Goal: Transaction & Acquisition: Purchase product/service

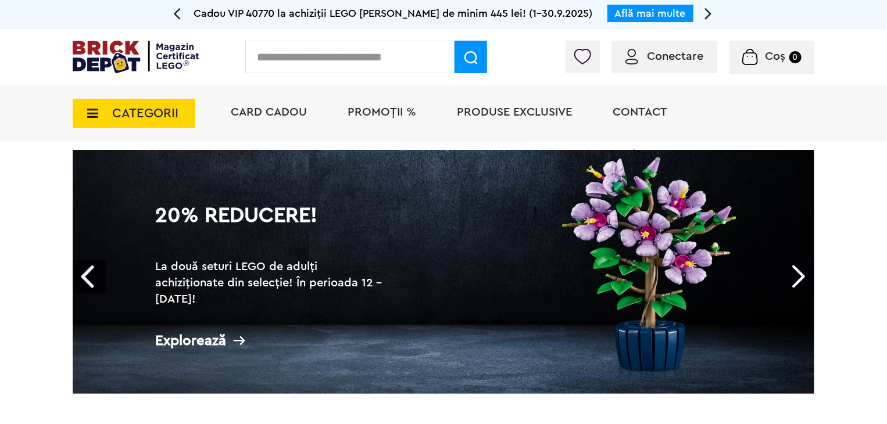
click at [664, 64] on div "Conectare" at bounding box center [664, 57] width 106 height 33
click at [667, 54] on span "Conectare" at bounding box center [675, 57] width 56 height 12
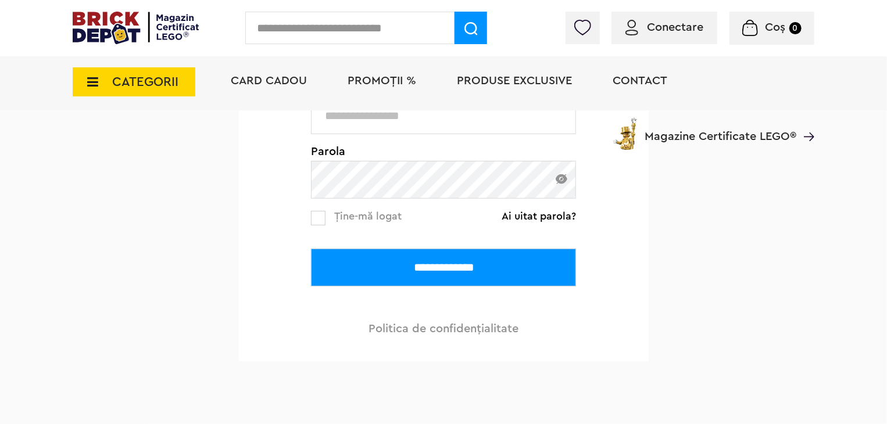
scroll to position [233, 0]
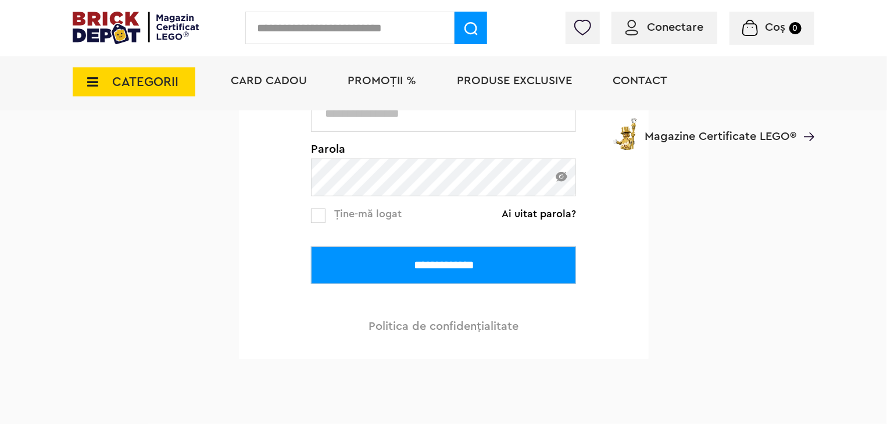
type input "**********"
click at [459, 270] on input "**********" at bounding box center [443, 265] width 265 height 38
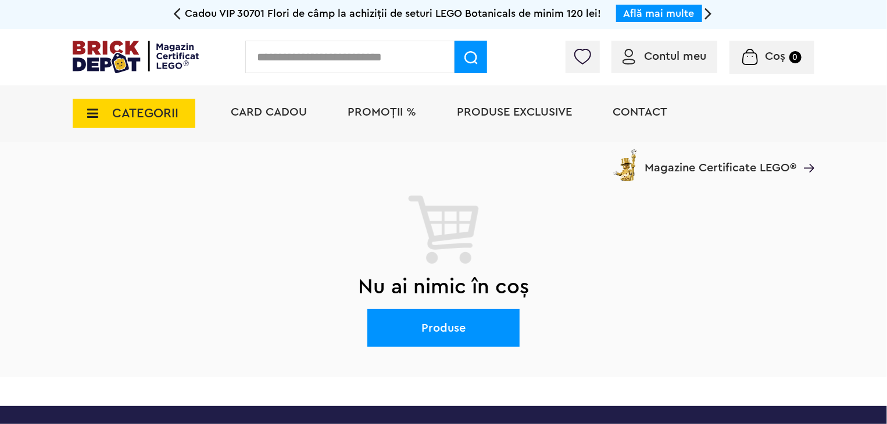
click at [675, 167] on td "Acțiuni Înapoi Nu ai nimic în coș Produse" at bounding box center [444, 259] width 742 height 235
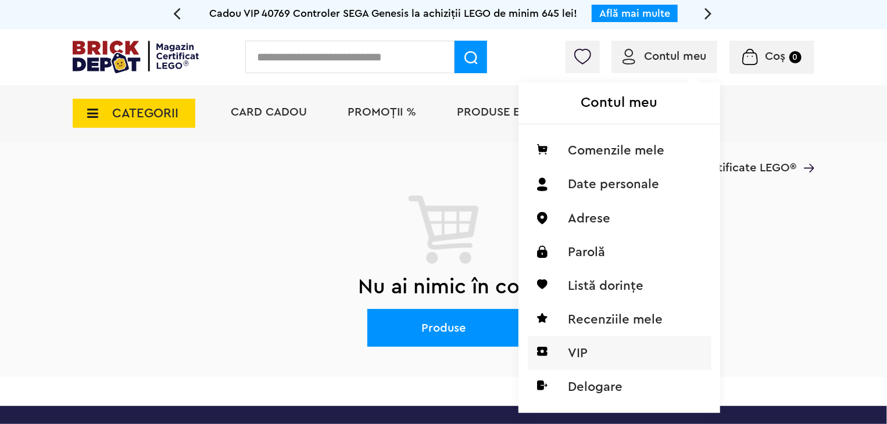
click at [613, 361] on li "VIP" at bounding box center [620, 354] width 184 height 34
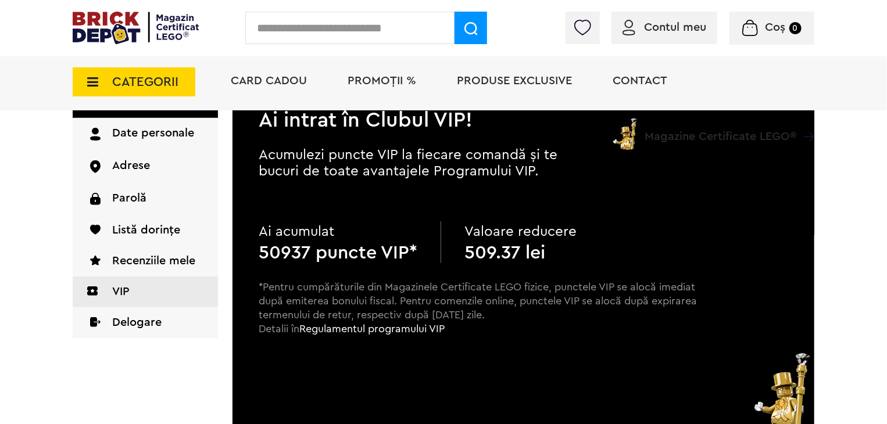
scroll to position [116, 0]
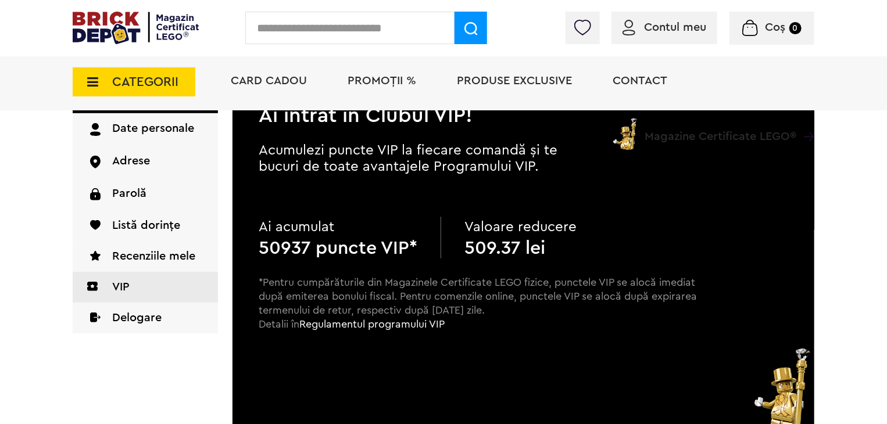
click at [356, 85] on span "PROMOȚII %" at bounding box center [382, 81] width 69 height 12
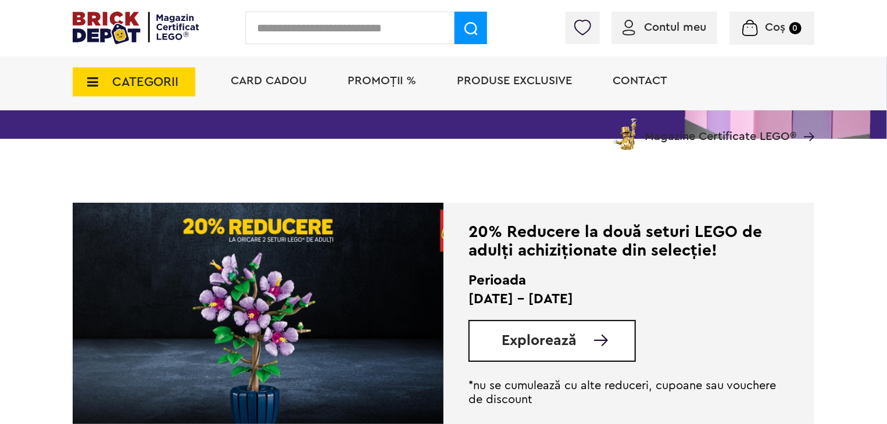
scroll to position [233, 0]
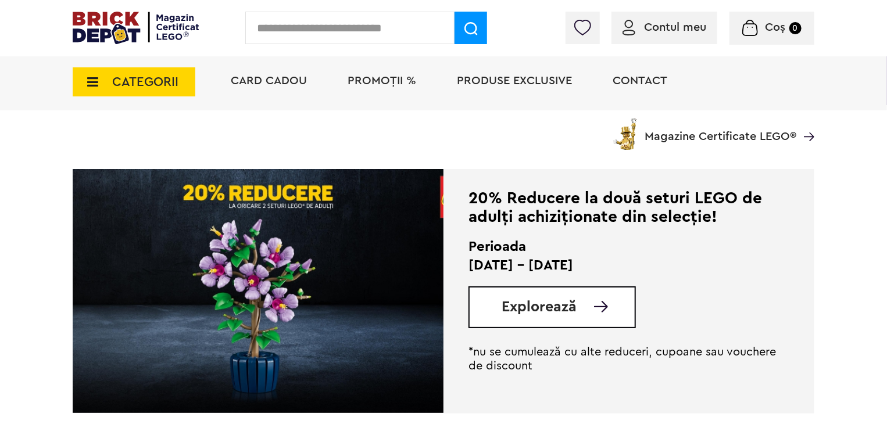
click at [565, 313] on span "Explorează" at bounding box center [539, 307] width 75 height 15
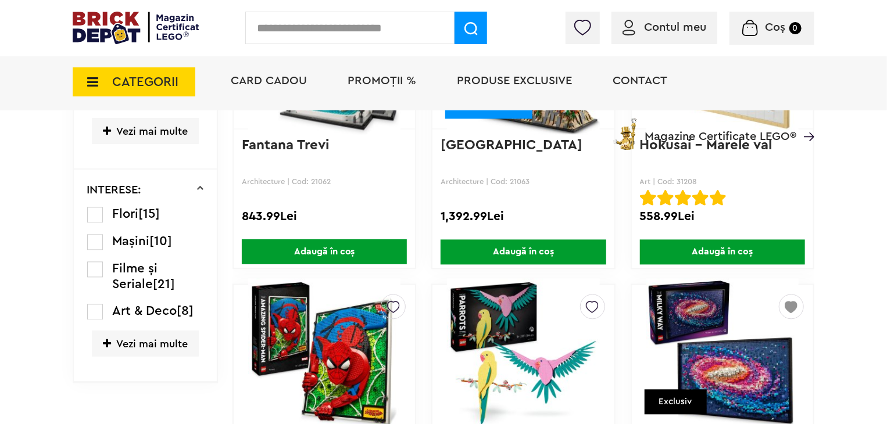
scroll to position [1104, 0]
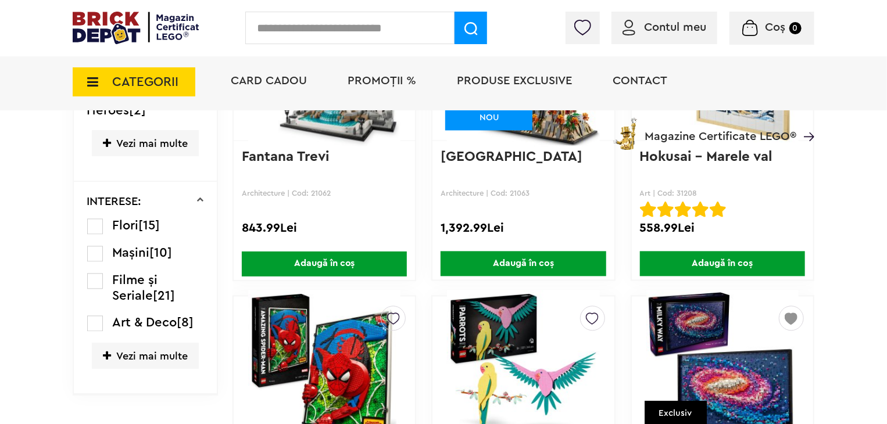
click at [726, 258] on span "Adaugă în coș" at bounding box center [722, 264] width 165 height 25
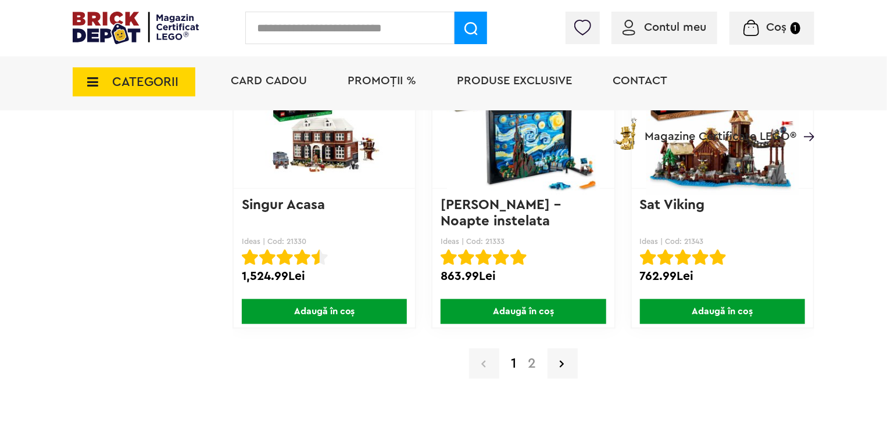
scroll to position [9300, 0]
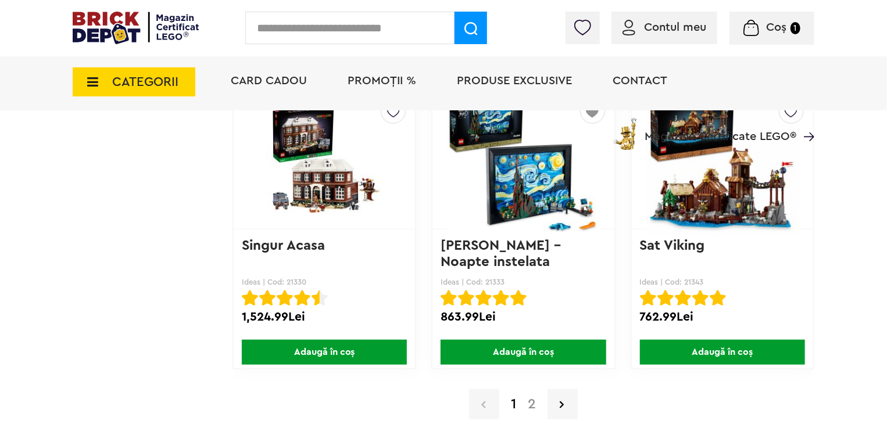
click at [516, 340] on span "Adaugă în coș" at bounding box center [523, 352] width 165 height 25
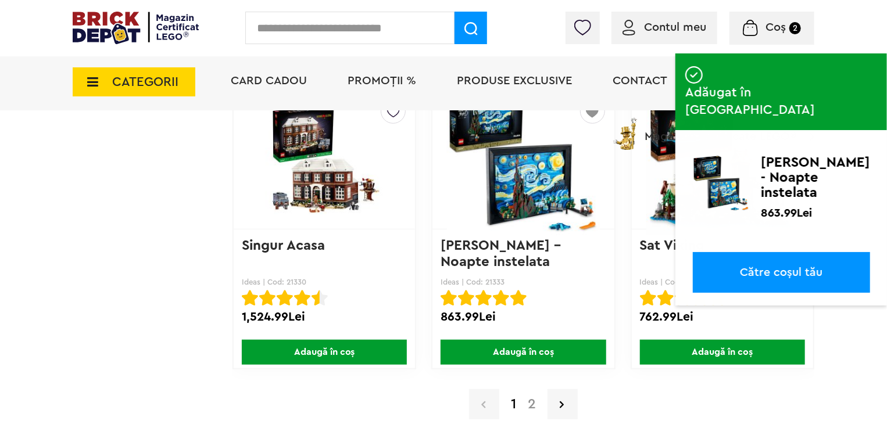
click at [773, 30] on span "Coș" at bounding box center [776, 28] width 20 height 12
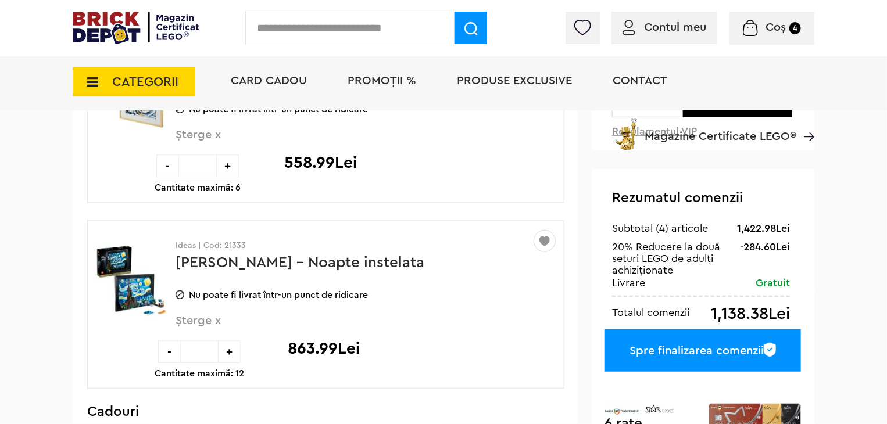
scroll to position [233, 0]
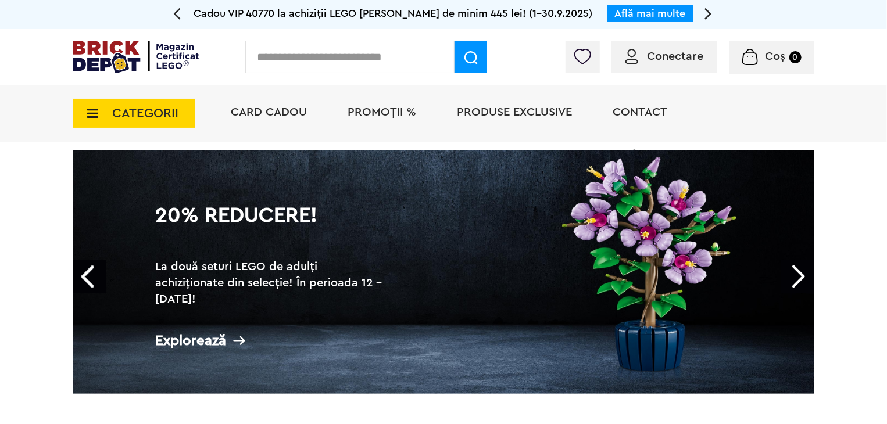
click at [383, 114] on span "PROMOȚII %" at bounding box center [382, 112] width 69 height 12
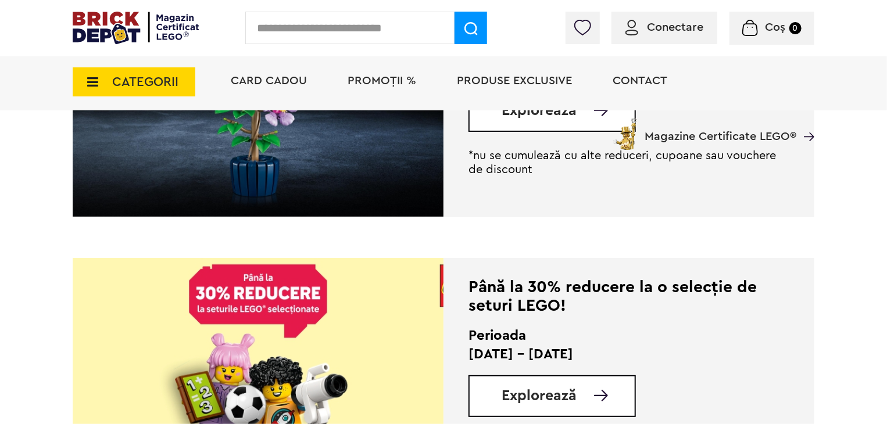
scroll to position [407, 0]
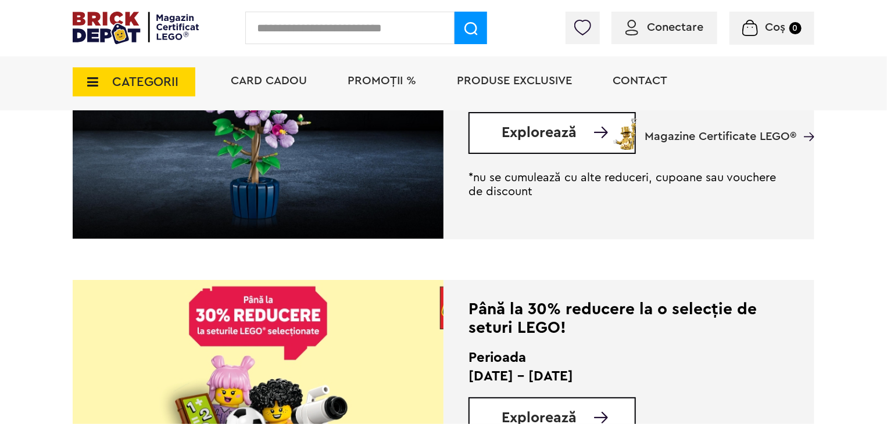
click at [549, 127] on div "Card Cadou PROMOȚII % Produse exclusive Contact Magazine Certificate LEGO®" at bounding box center [516, 102] width 595 height 96
click at [539, 145] on div "Card Cadou PROMOȚII % Produse exclusive Contact Magazine Certificate LEGO®" at bounding box center [516, 102] width 595 height 96
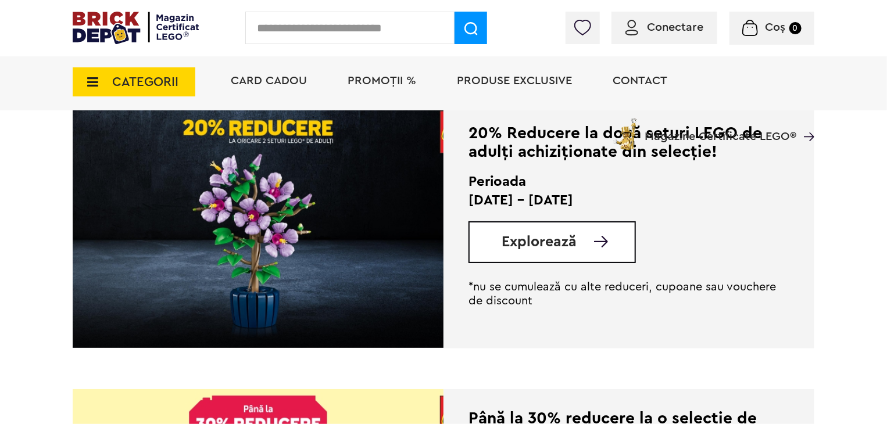
scroll to position [291, 0]
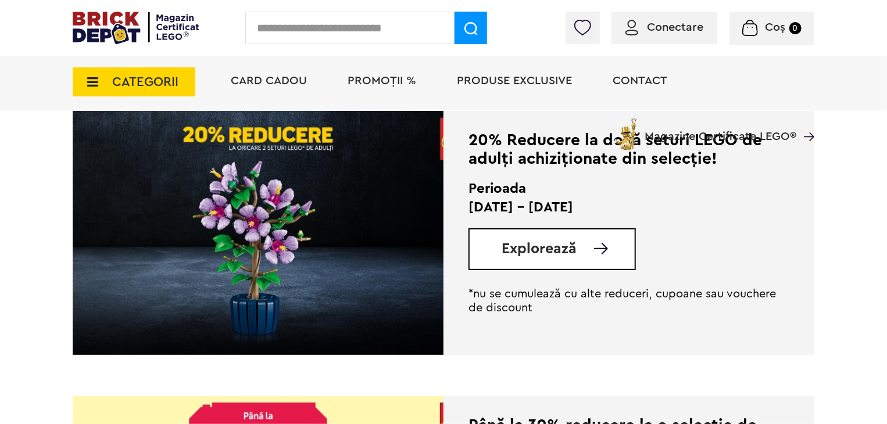
click at [539, 255] on span "Explorează" at bounding box center [539, 249] width 75 height 15
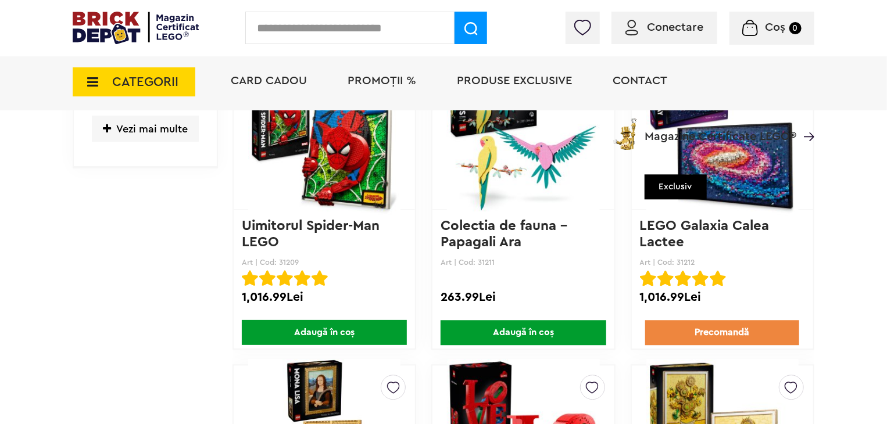
scroll to position [1337, 0]
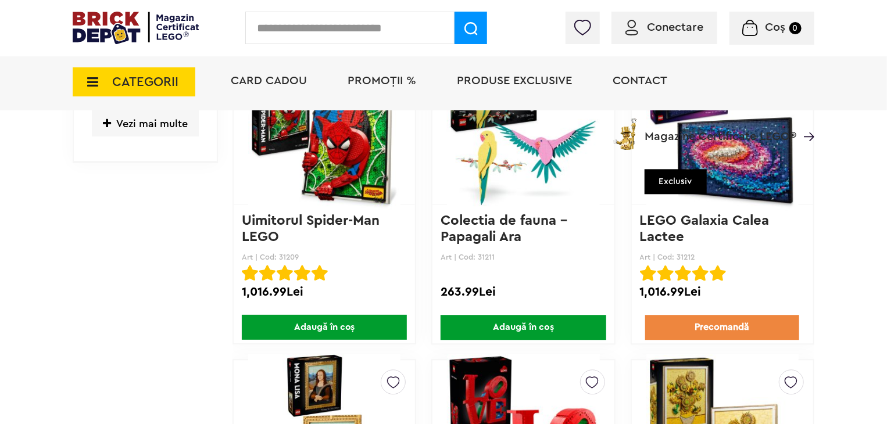
click at [728, 236] on p "LEGO Galaxia Calea Lactee" at bounding box center [722, 229] width 165 height 32
click at [686, 227] on p "LEGO Galaxia Calea Lactee" at bounding box center [722, 229] width 165 height 32
click at [670, 217] on link "LEGO Galaxia Calea Lactee" at bounding box center [707, 229] width 134 height 30
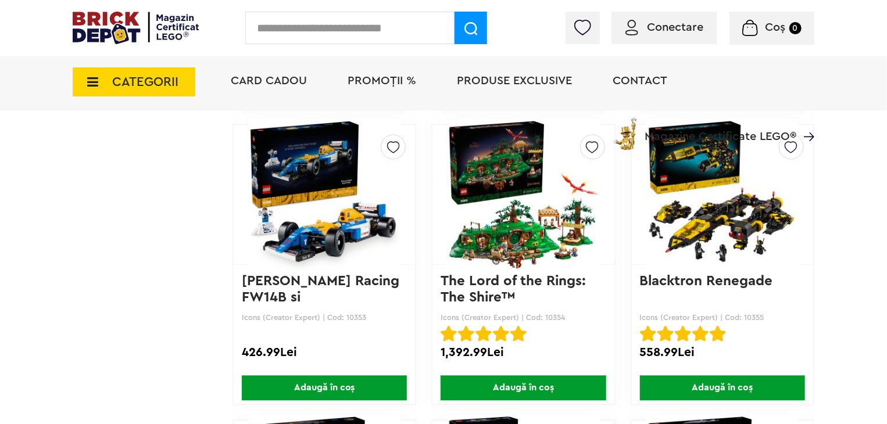
scroll to position [7789, 0]
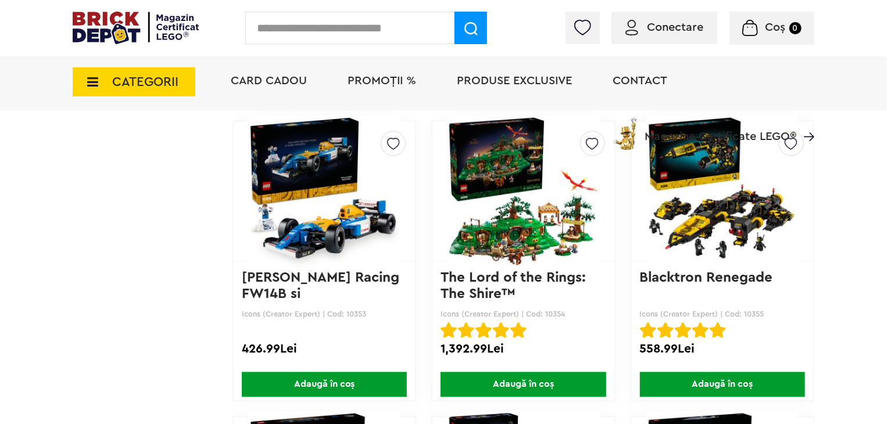
click at [714, 214] on img at bounding box center [722, 191] width 152 height 163
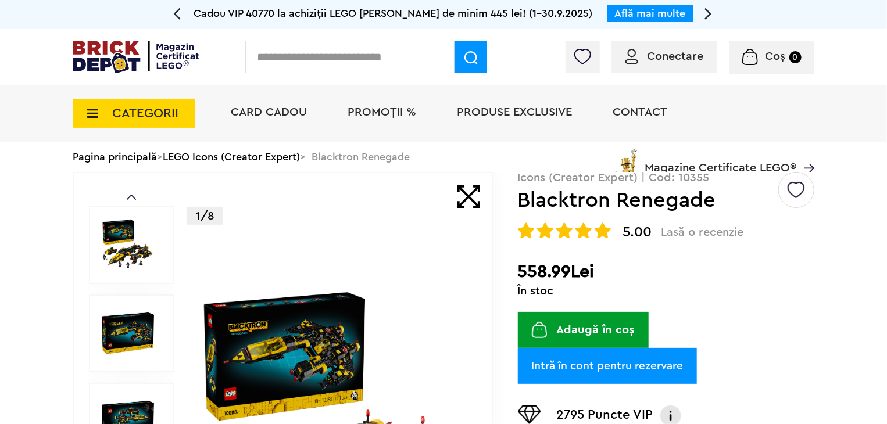
click at [287, 337] on img at bounding box center [333, 422] width 268 height 268
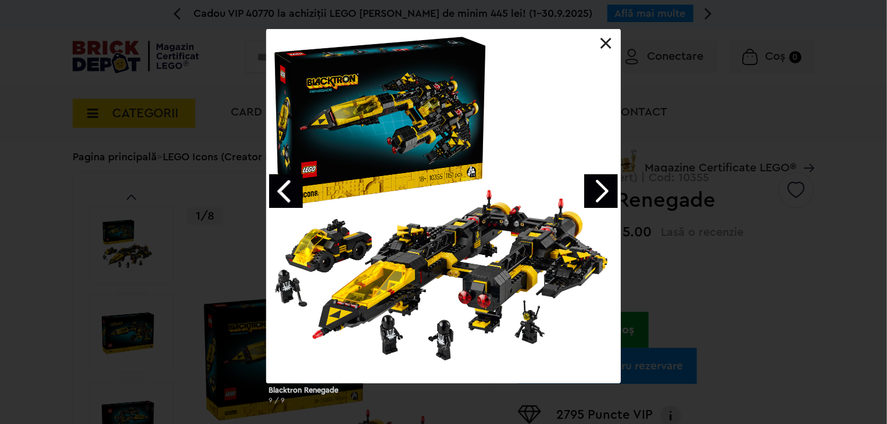
click at [614, 191] on link "Next image" at bounding box center [601, 191] width 34 height 34
click at [613, 197] on link "Next image" at bounding box center [601, 191] width 34 height 34
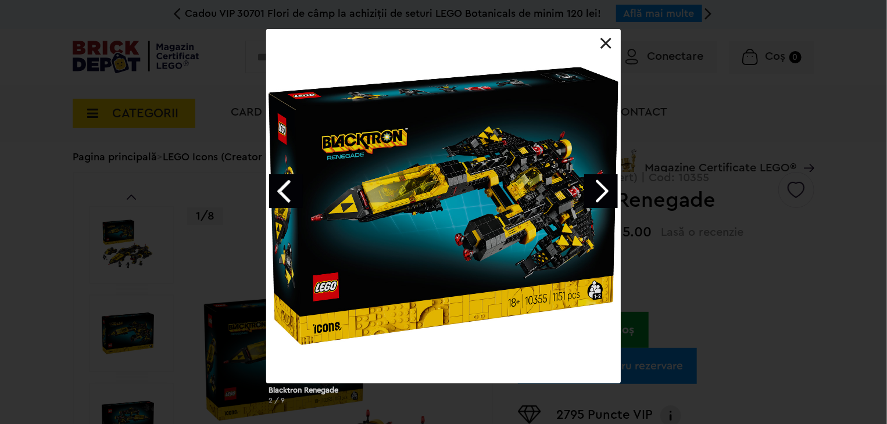
click at [700, 283] on div "Blacktron Renegade 2 / 9" at bounding box center [443, 221] width 887 height 385
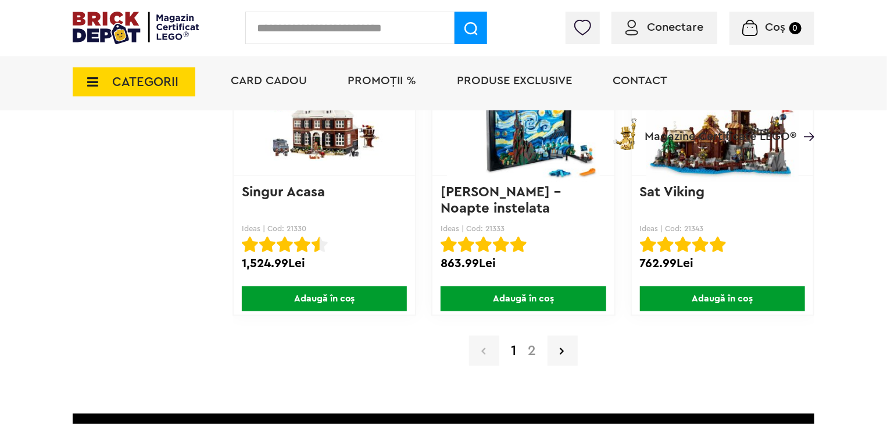
scroll to position [9358, 0]
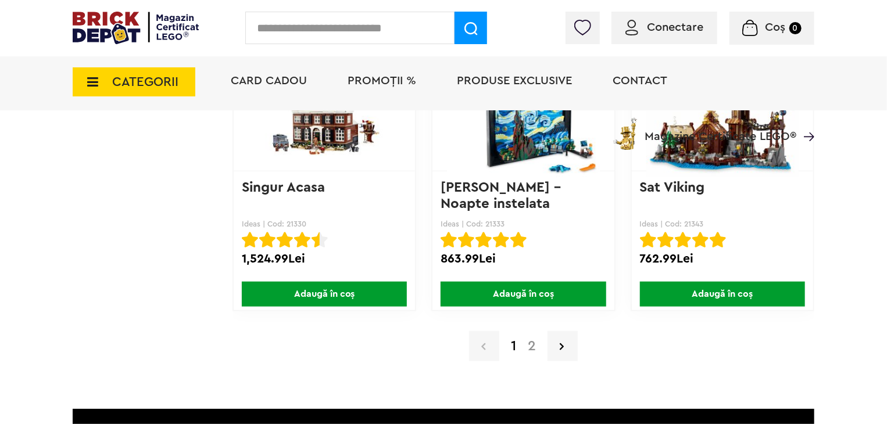
click at [535, 339] on link "2" at bounding box center [532, 346] width 20 height 14
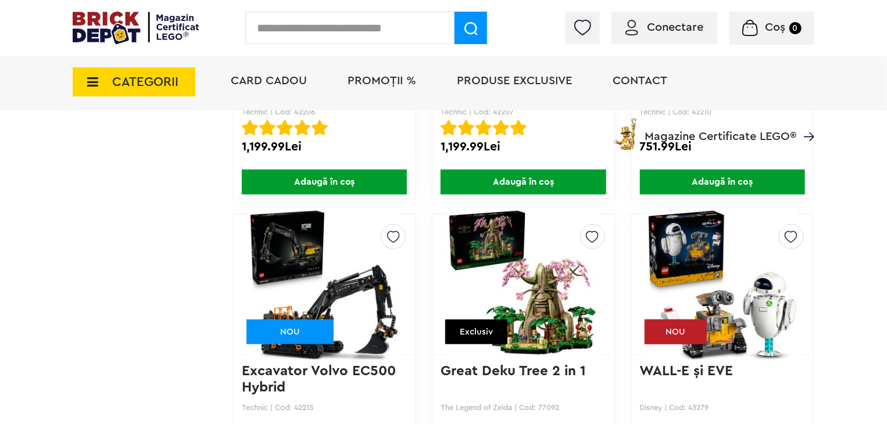
scroll to position [7091, 0]
